Goal: Information Seeking & Learning: Compare options

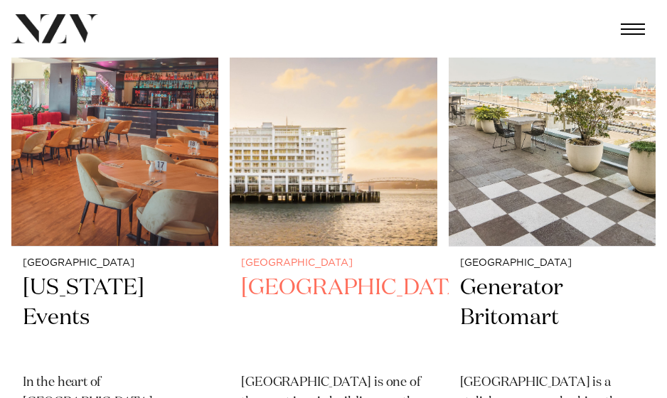
scroll to position [2132, 0]
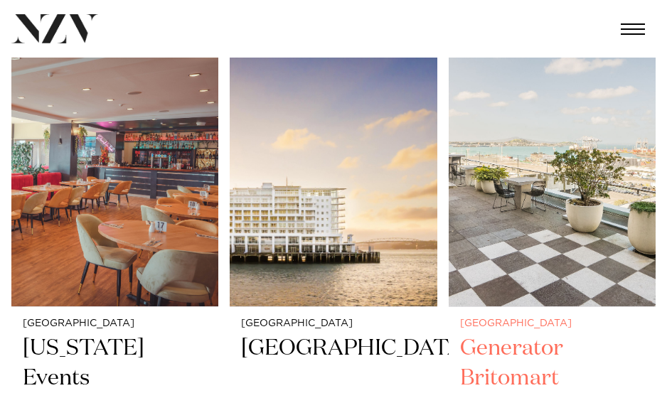
click at [520, 215] on img at bounding box center [551, 168] width 207 height 278
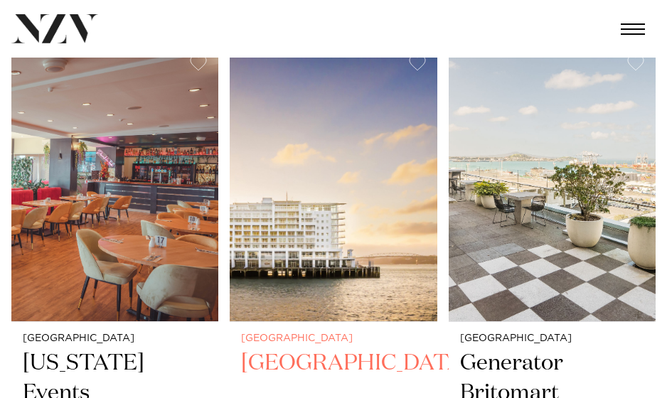
scroll to position [2188, 0]
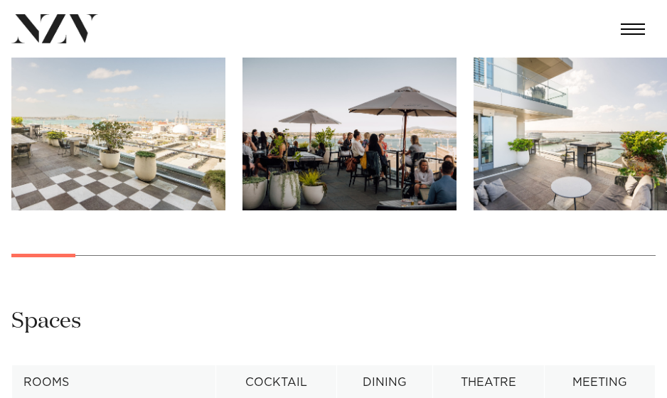
scroll to position [1208, 0]
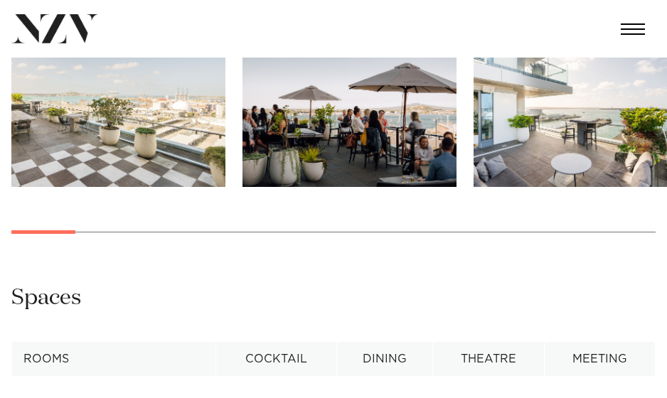
click at [155, 104] on img "1 / 28" at bounding box center [118, 108] width 214 height 157
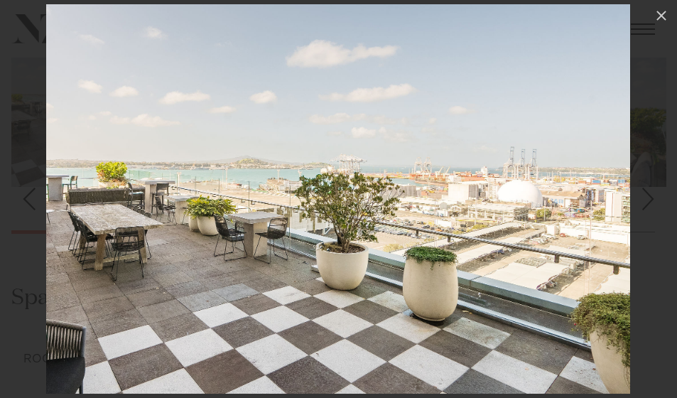
click at [651, 202] on div "Next slide" at bounding box center [648, 198] width 19 height 27
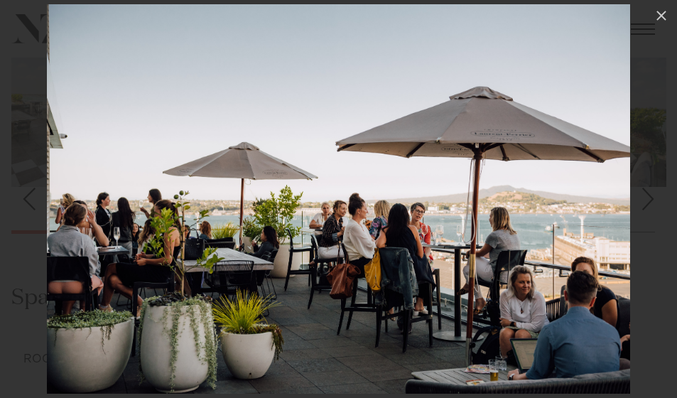
click at [651, 202] on div "Next slide" at bounding box center [648, 198] width 19 height 27
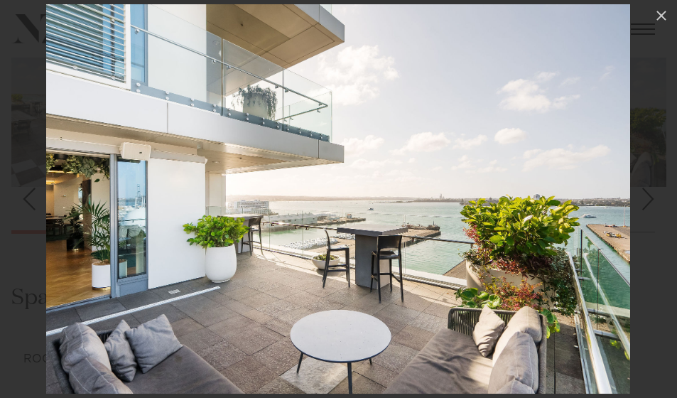
click at [651, 202] on div "Next slide" at bounding box center [648, 198] width 19 height 27
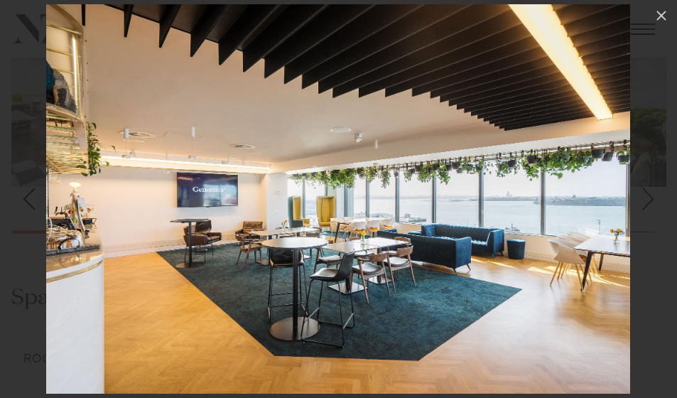
click at [651, 202] on div "Next slide" at bounding box center [648, 198] width 19 height 27
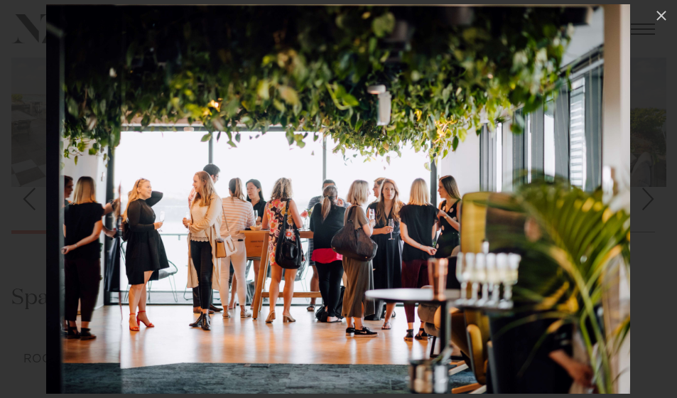
click at [651, 202] on div "Next slide" at bounding box center [648, 198] width 19 height 27
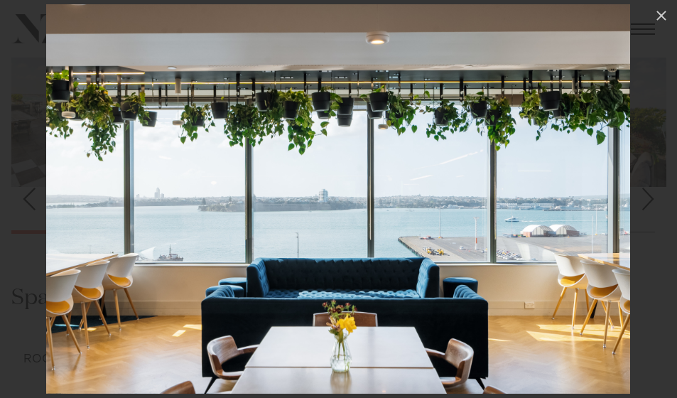
click at [651, 202] on div "Next slide" at bounding box center [648, 198] width 19 height 27
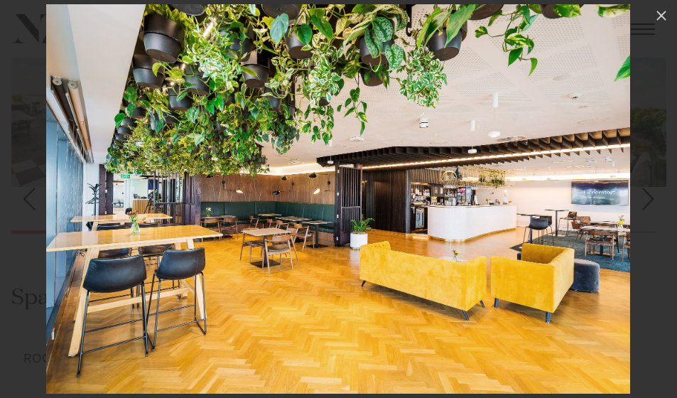
click at [645, 188] on div "Next slide" at bounding box center [648, 198] width 19 height 27
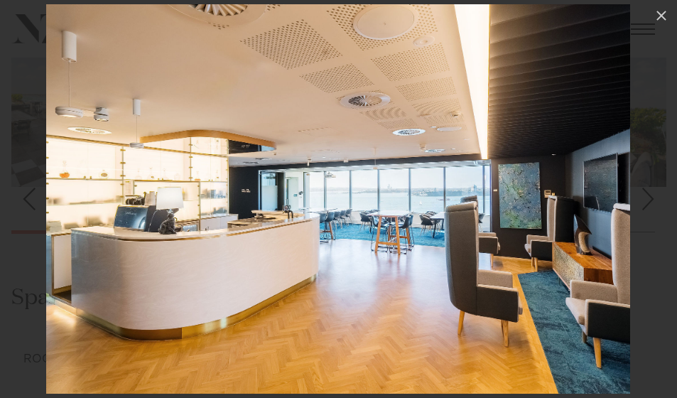
click at [645, 188] on div "Next slide" at bounding box center [648, 198] width 19 height 27
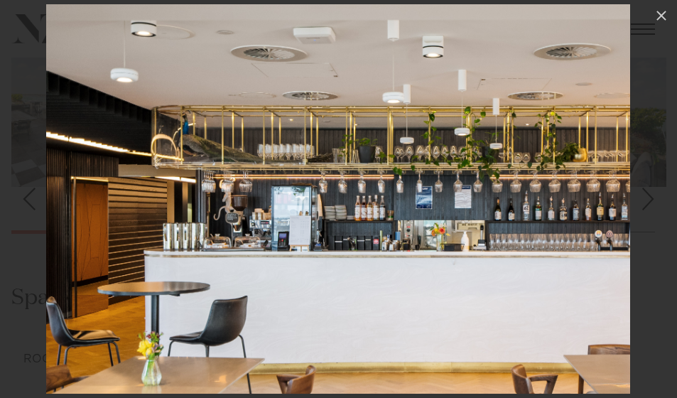
click at [645, 188] on div "Next slide" at bounding box center [648, 198] width 19 height 27
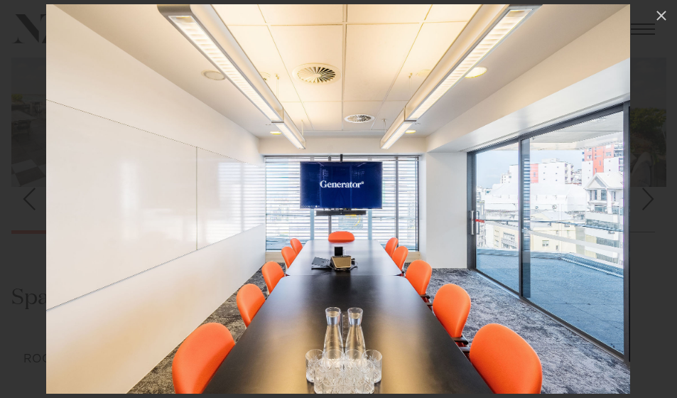
click at [645, 188] on div "Next slide" at bounding box center [648, 198] width 19 height 27
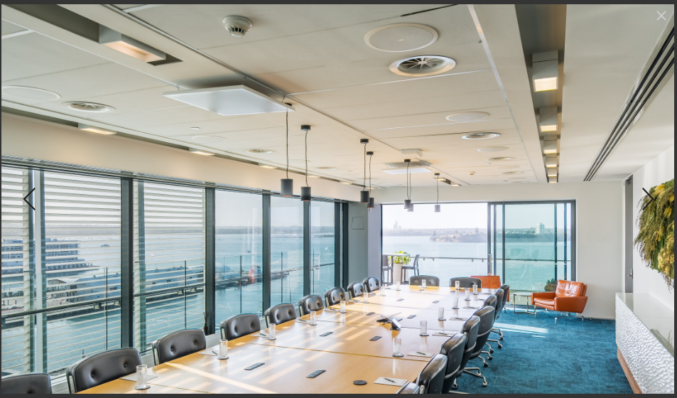
click at [645, 188] on div "Next slide" at bounding box center [648, 198] width 19 height 27
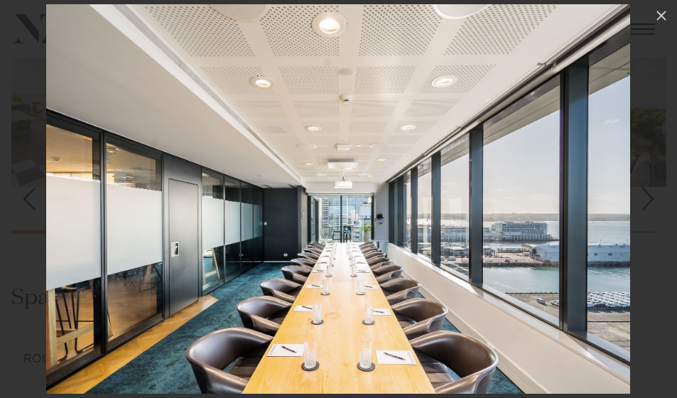
click at [645, 188] on div "Next slide" at bounding box center [648, 198] width 19 height 27
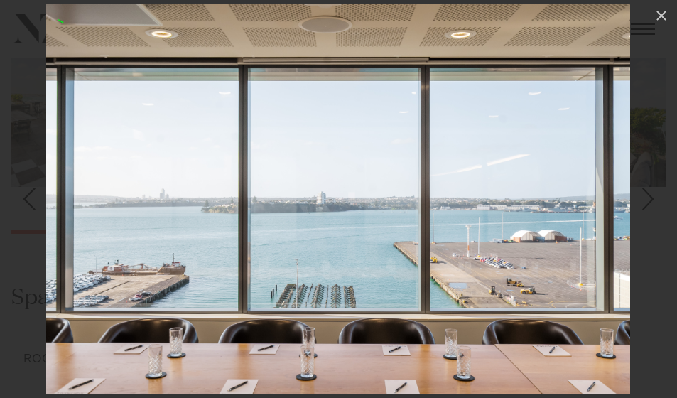
click at [645, 188] on div "Next slide" at bounding box center [648, 198] width 19 height 27
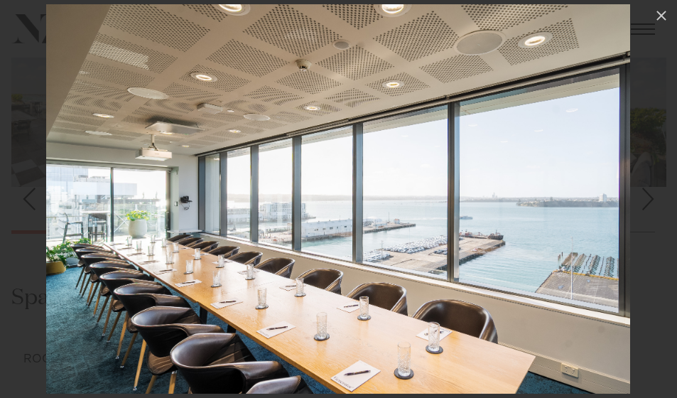
click at [647, 206] on div "Next slide" at bounding box center [648, 198] width 19 height 27
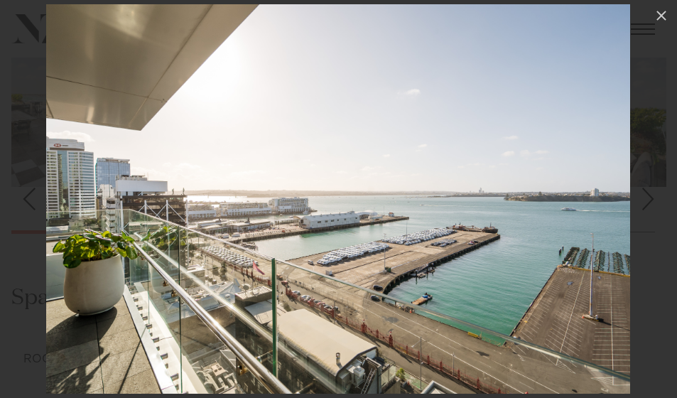
click at [648, 206] on div "Next slide" at bounding box center [648, 198] width 19 height 27
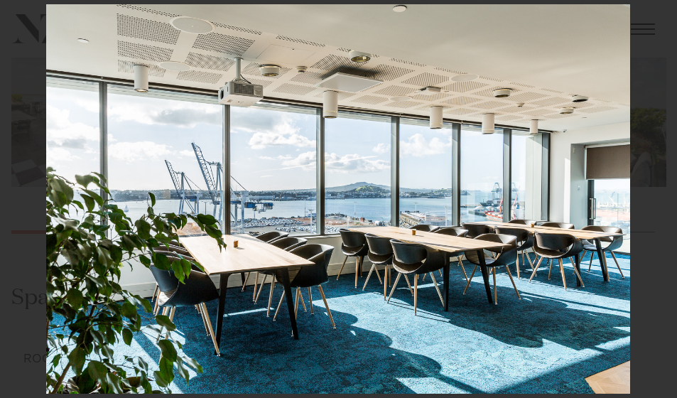
click at [648, 206] on div "Next slide" at bounding box center [648, 198] width 19 height 27
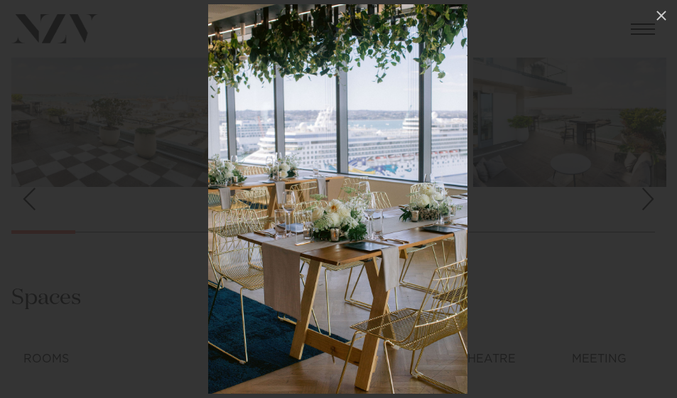
click at [648, 206] on div "Next slide" at bounding box center [648, 198] width 19 height 27
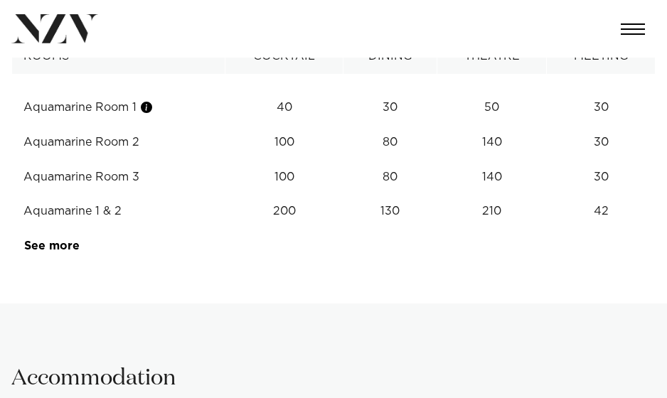
scroll to position [1492, 0]
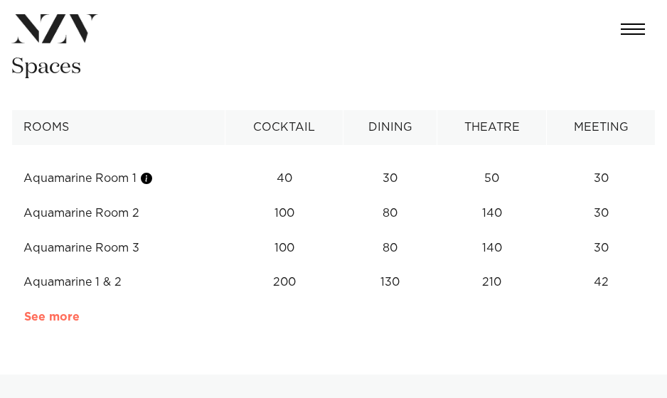
click at [55, 316] on link "See more" at bounding box center [79, 316] width 111 height 11
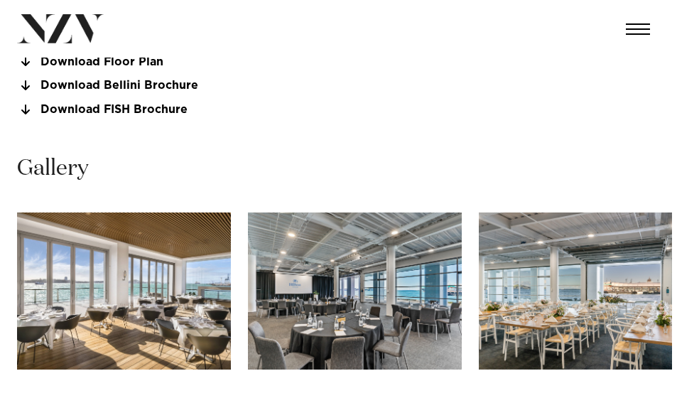
scroll to position [1066, 0]
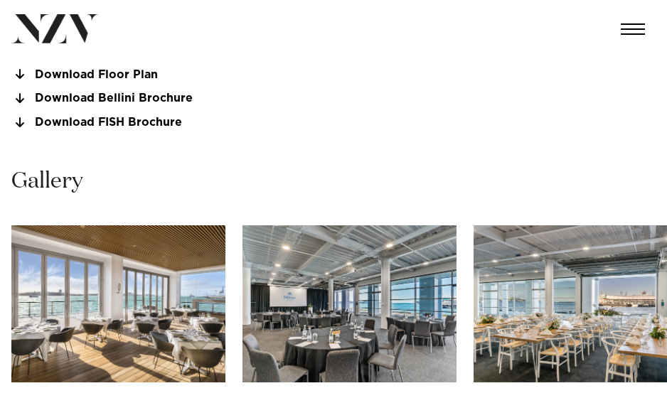
click at [156, 297] on img "1 / 26" at bounding box center [118, 303] width 214 height 157
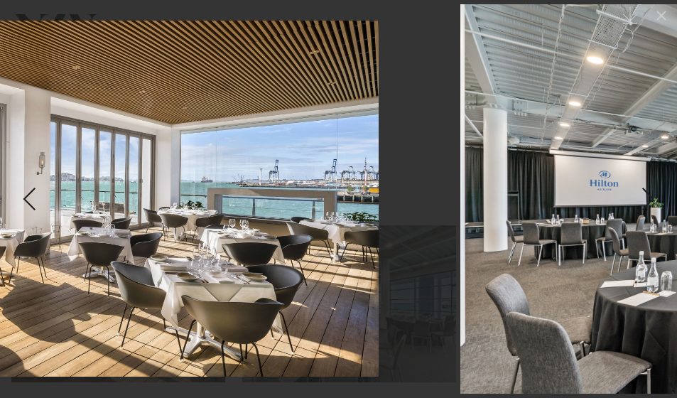
drag, startPoint x: 618, startPoint y: 227, endPoint x: 257, endPoint y: 227, distance: 361.0
click at [259, 227] on img at bounding box center [40, 199] width 677 height 356
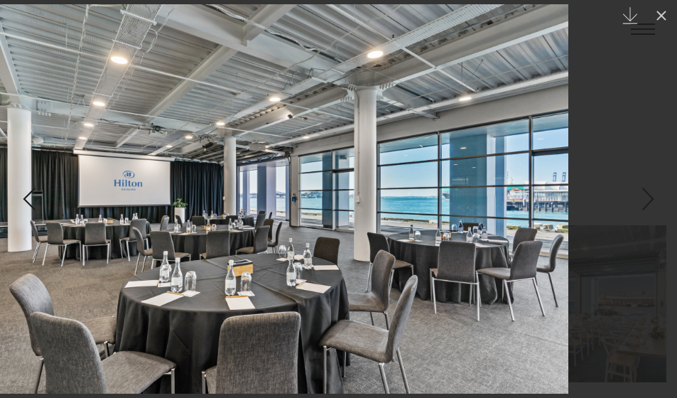
drag, startPoint x: 569, startPoint y: 242, endPoint x: 279, endPoint y: 239, distance: 290.7
click at [301, 239] on img at bounding box center [276, 198] width 584 height 389
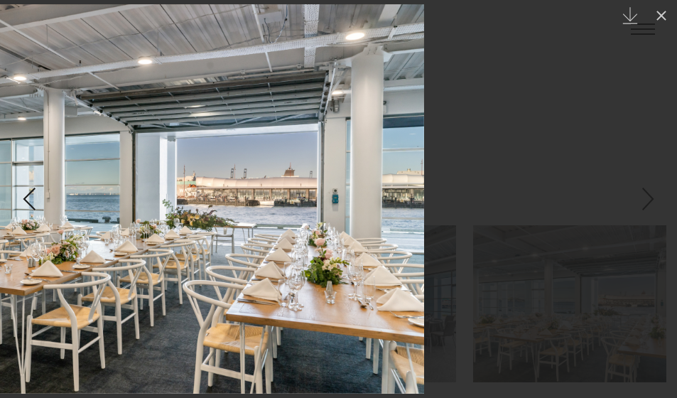
drag, startPoint x: 567, startPoint y: 237, endPoint x: 242, endPoint y: 237, distance: 325.5
click at [249, 237] on img at bounding box center [132, 198] width 584 height 389
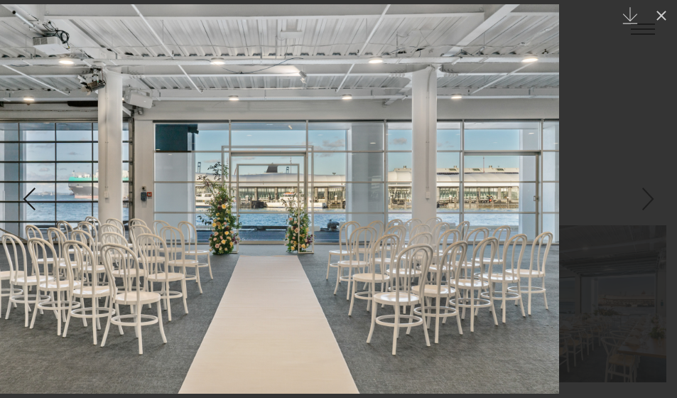
drag, startPoint x: 566, startPoint y: 236, endPoint x: 229, endPoint y: 234, distance: 337.6
click at [263, 234] on img at bounding box center [267, 198] width 584 height 389
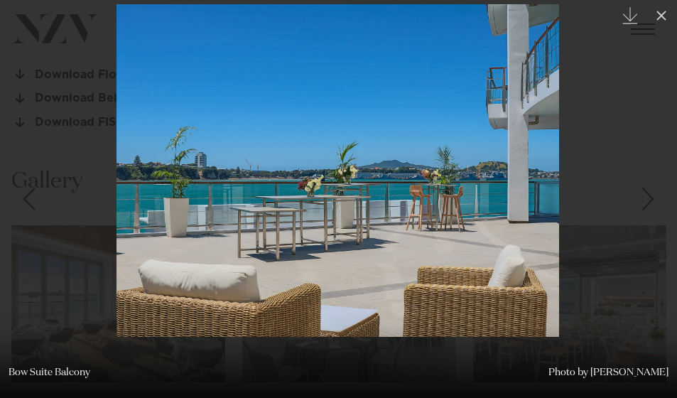
click at [259, 242] on img at bounding box center [338, 170] width 443 height 333
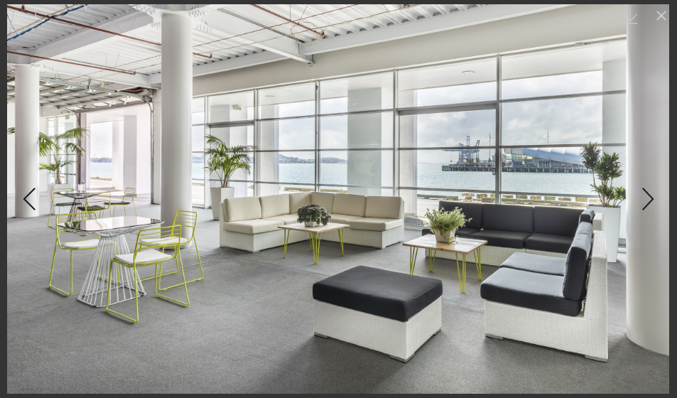
drag, startPoint x: 500, startPoint y: 231, endPoint x: 227, endPoint y: 231, distance: 272.2
click at [257, 231] on img at bounding box center [338, 198] width 662 height 389
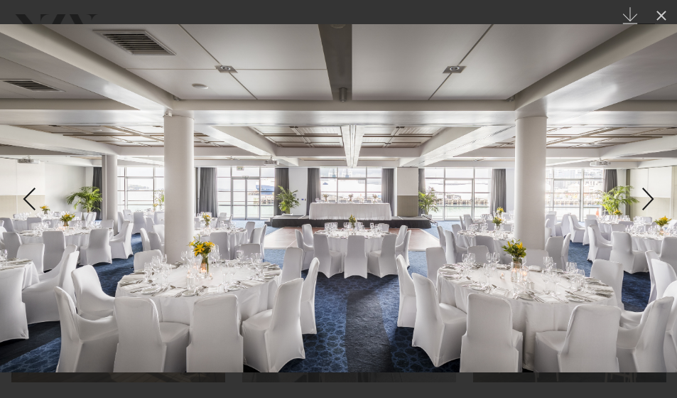
drag, startPoint x: 591, startPoint y: 231, endPoint x: 295, endPoint y: 228, distance: 295.6
click at [287, 231] on img at bounding box center [338, 198] width 677 height 348
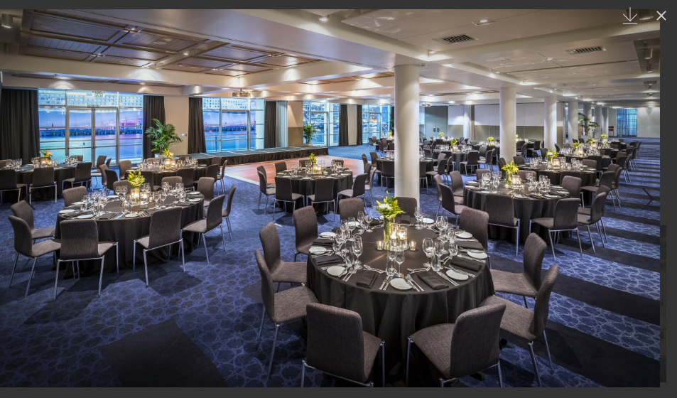
drag, startPoint x: 556, startPoint y: 227, endPoint x: 249, endPoint y: 224, distance: 306.3
click at [275, 225] on img at bounding box center [321, 198] width 677 height 378
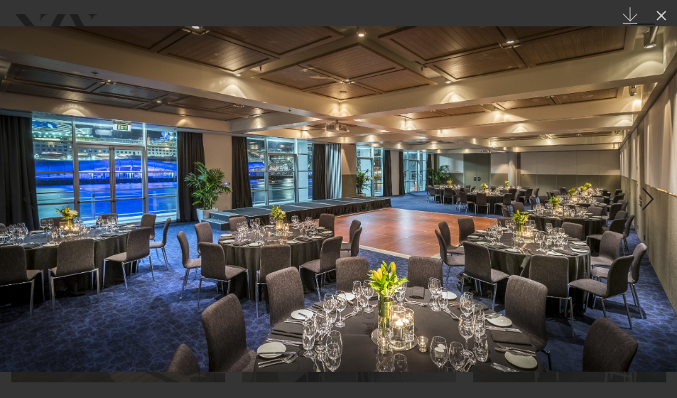
drag, startPoint x: 577, startPoint y: 222, endPoint x: 253, endPoint y: 213, distance: 324.2
click at [231, 215] on img at bounding box center [338, 198] width 677 height 345
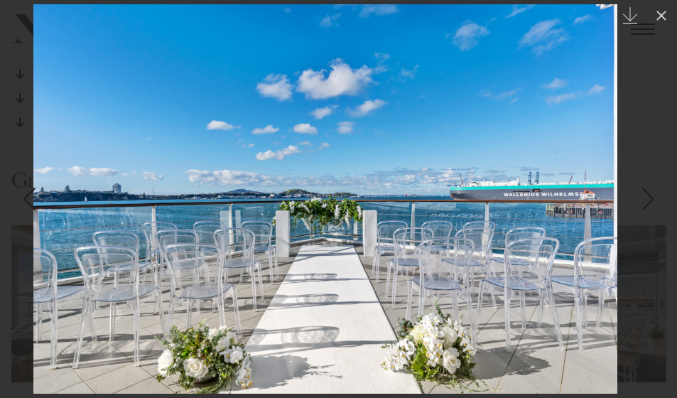
drag, startPoint x: 465, startPoint y: 219, endPoint x: 232, endPoint y: 215, distance: 233.1
click at [265, 219] on img at bounding box center [325, 198] width 584 height 389
